Goal: Navigation & Orientation: Find specific page/section

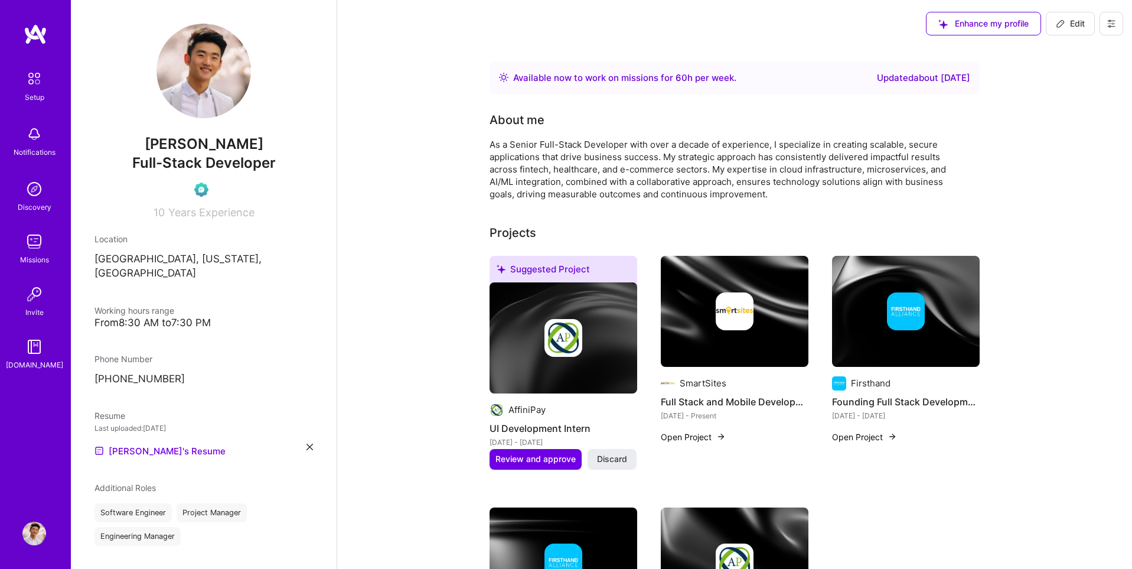
click at [37, 79] on img at bounding box center [34, 78] width 25 height 25
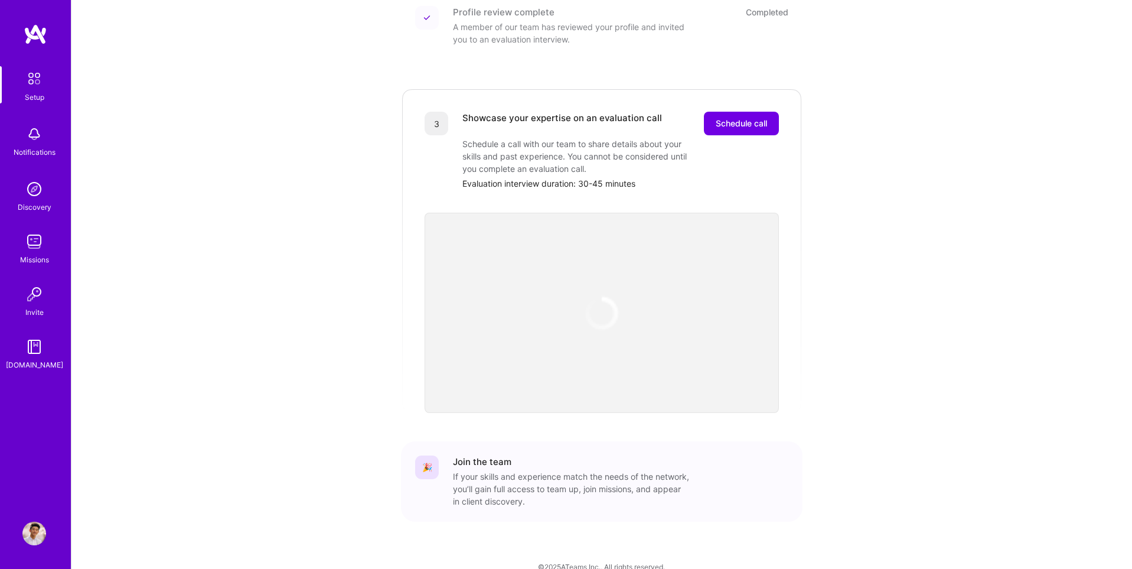
scroll to position [282, 0]
click at [756, 117] on span "Schedule call" at bounding box center [741, 123] width 51 height 12
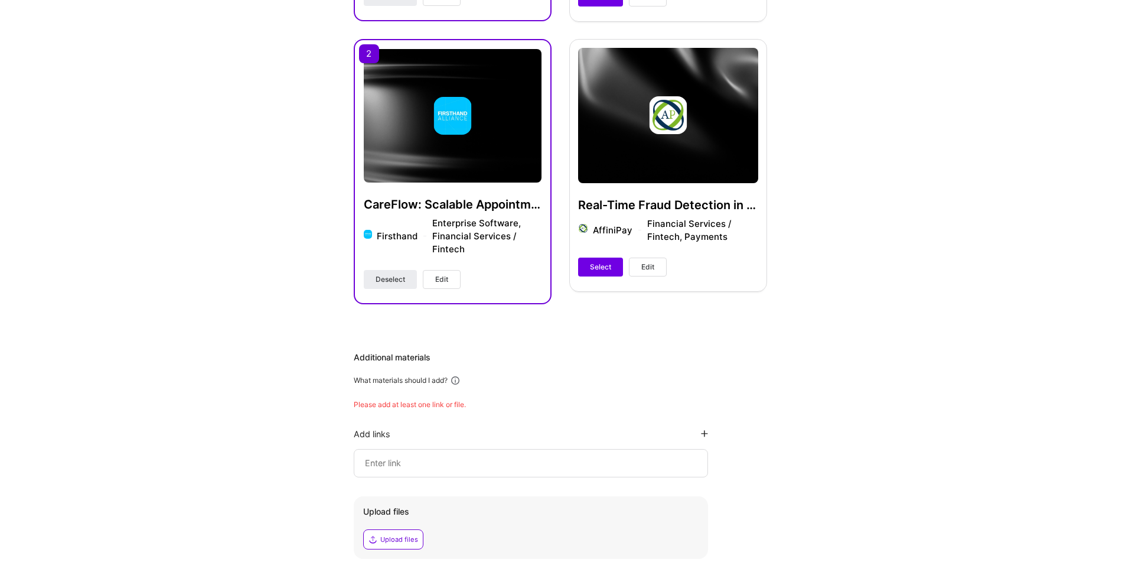
scroll to position [756, 0]
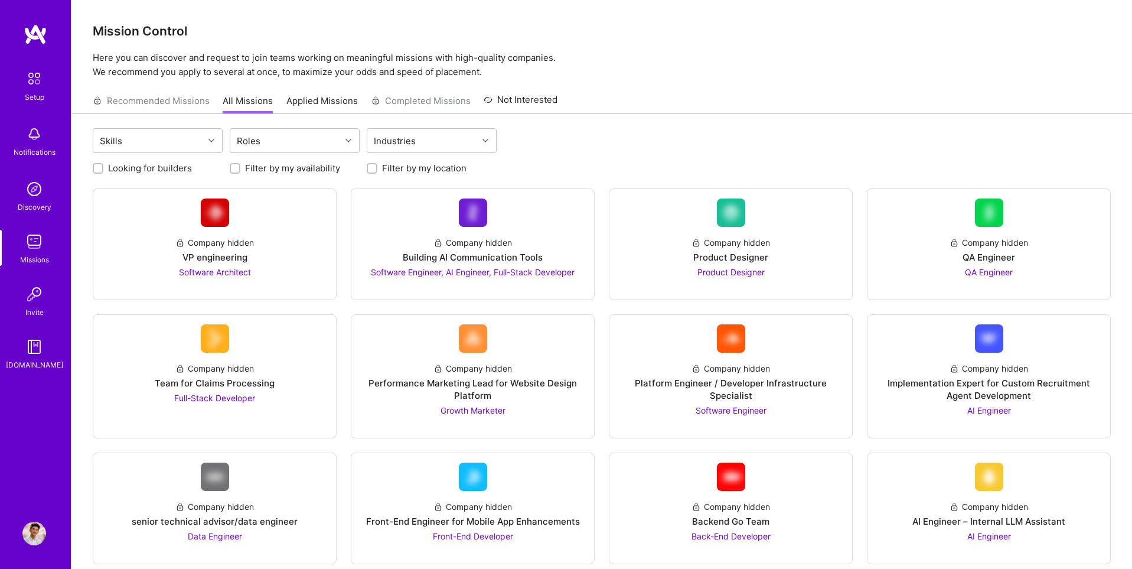
click at [28, 532] on img at bounding box center [34, 533] width 24 height 24
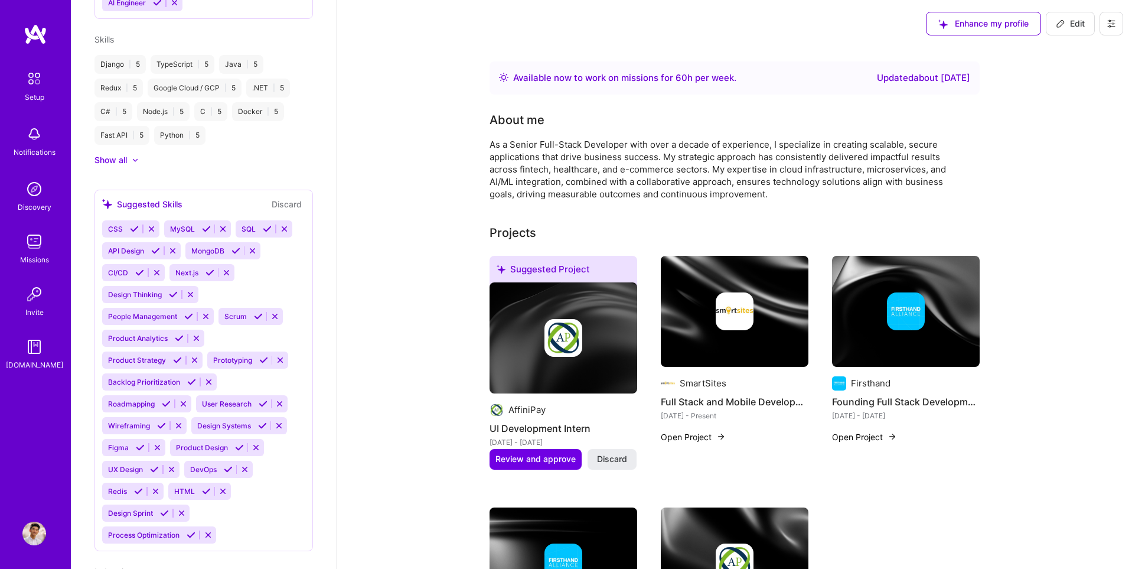
scroll to position [1010, 0]
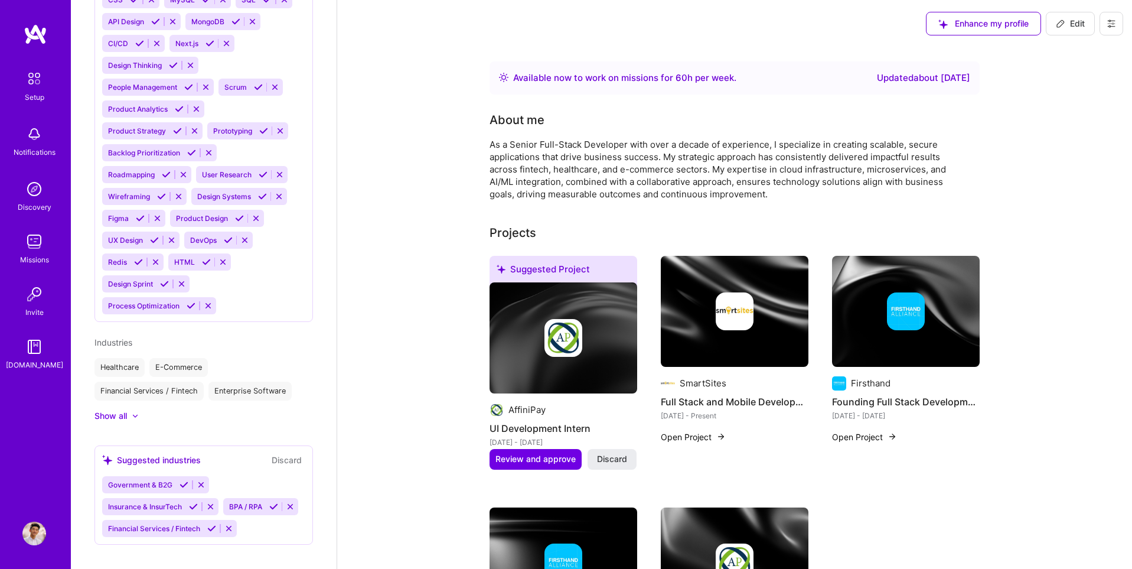
click at [707, 438] on button "Open Project" at bounding box center [693, 436] width 65 height 12
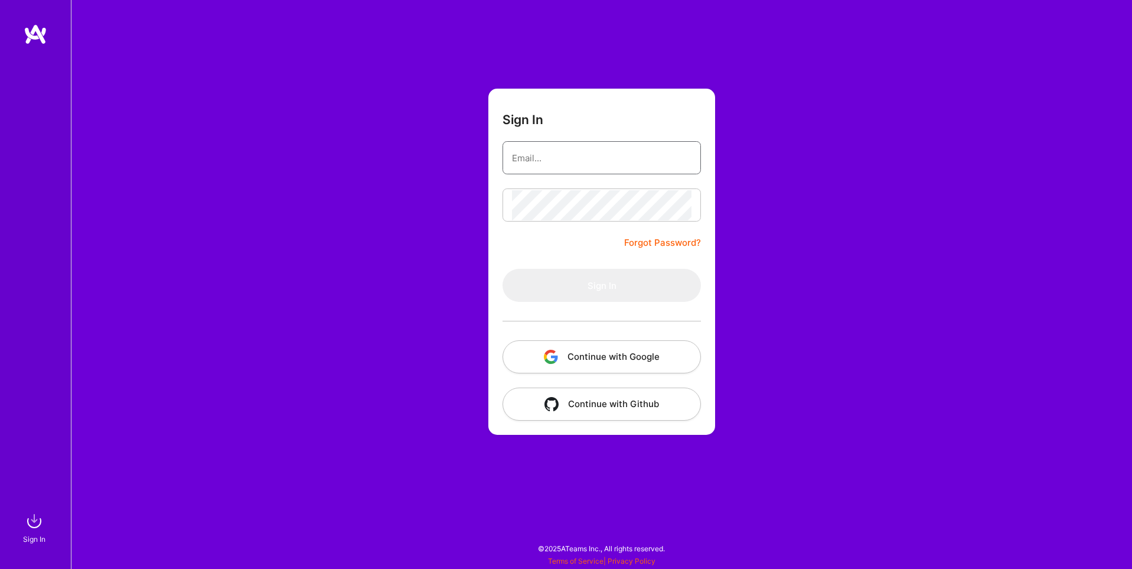
type input "[EMAIL_ADDRESS][DOMAIN_NAME]"
click at [586, 351] on button "Continue with Google" at bounding box center [601, 356] width 198 height 33
